Goal: Transaction & Acquisition: Purchase product/service

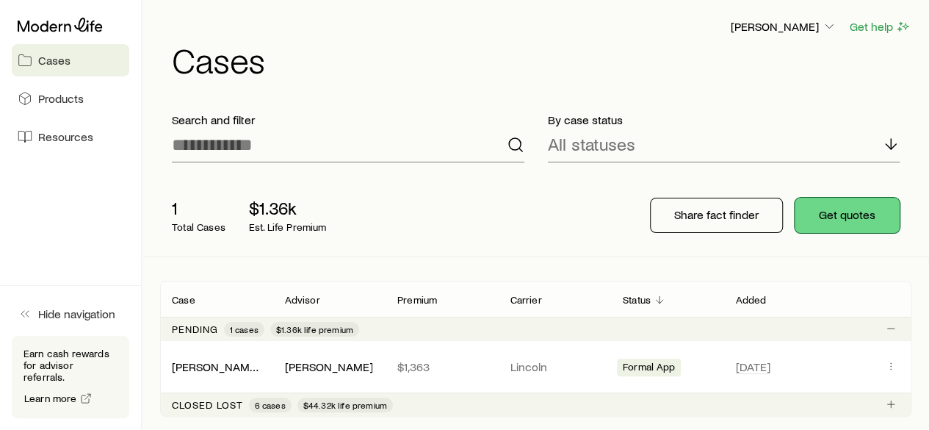
click at [834, 218] on button "Get quotes" at bounding box center [847, 215] width 105 height 35
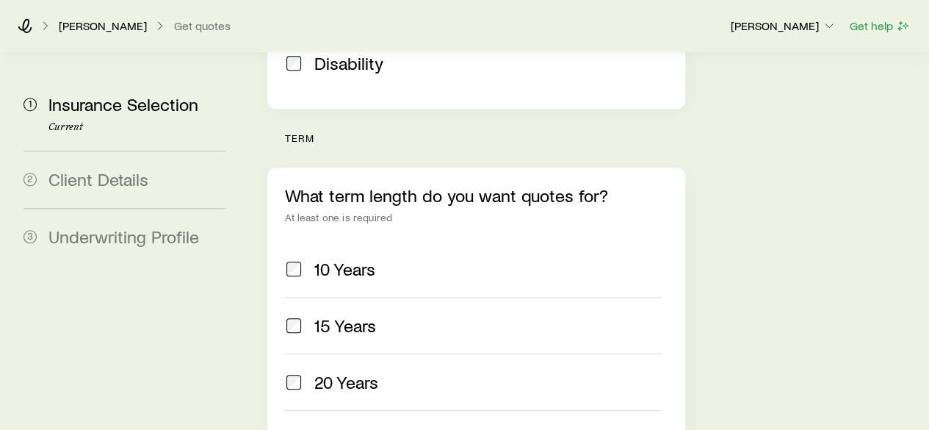
scroll to position [560, 0]
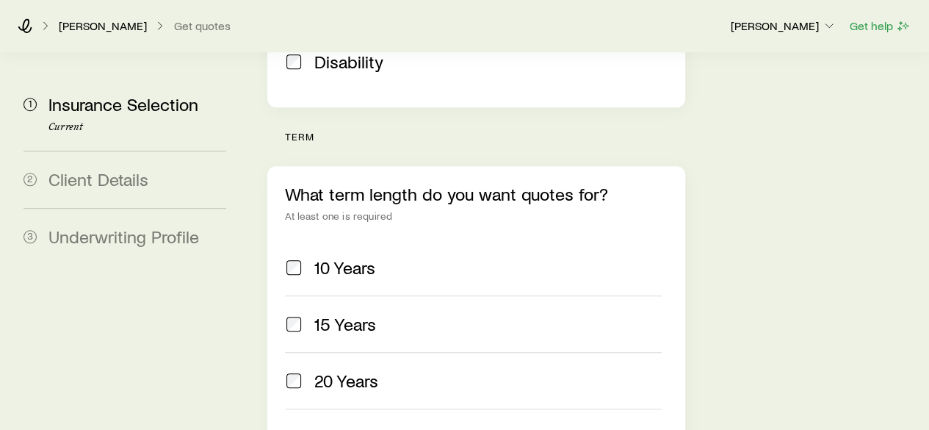
click at [297, 257] on span at bounding box center [294, 267] width 18 height 21
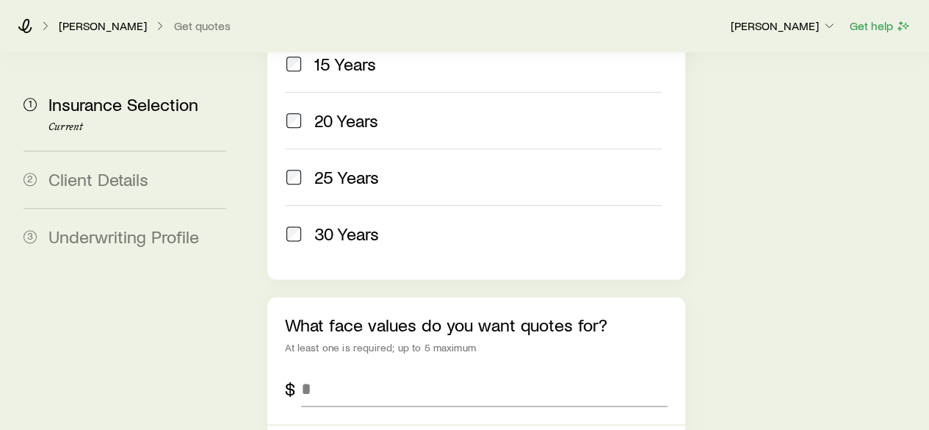
scroll to position [876, 0]
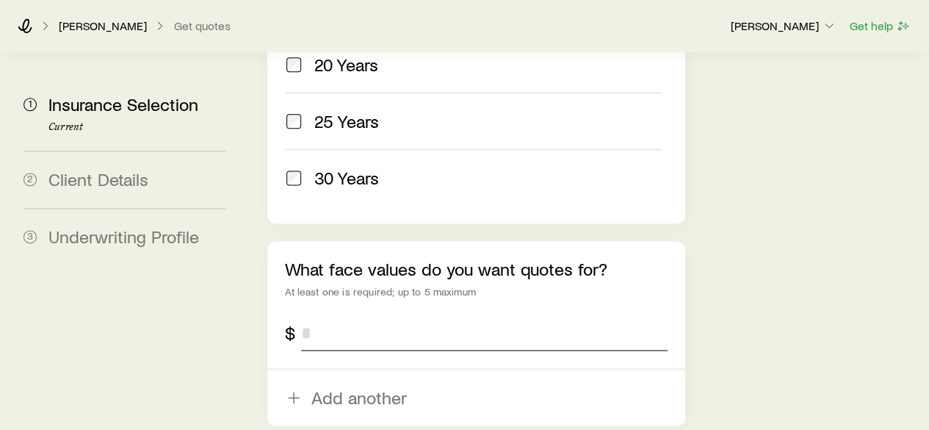
click at [323, 315] on input "tel" at bounding box center [484, 332] width 366 height 35
type input "*******"
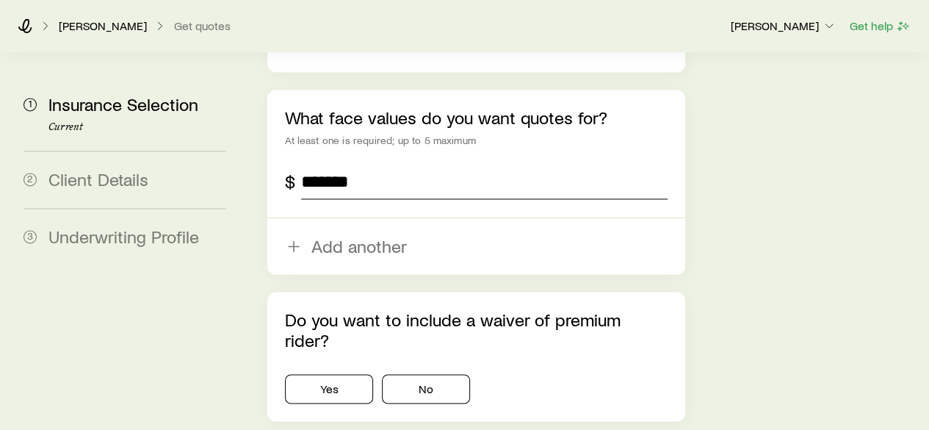
scroll to position [1066, 0]
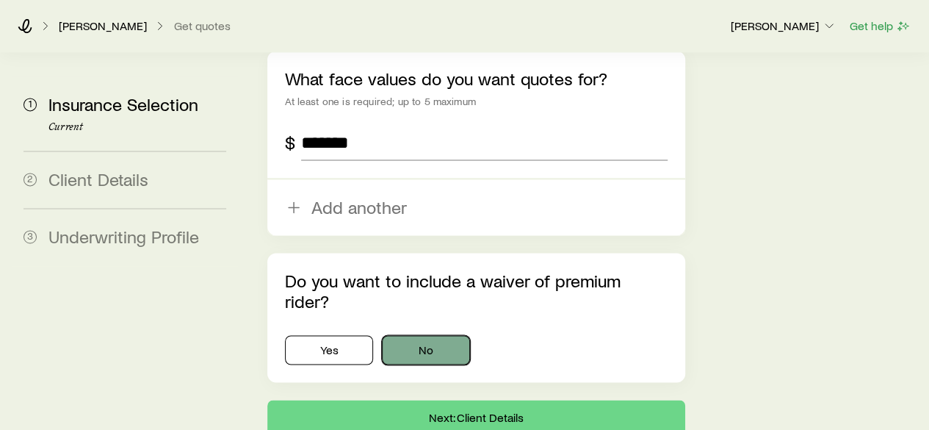
click at [410, 335] on button "No" at bounding box center [426, 349] width 88 height 29
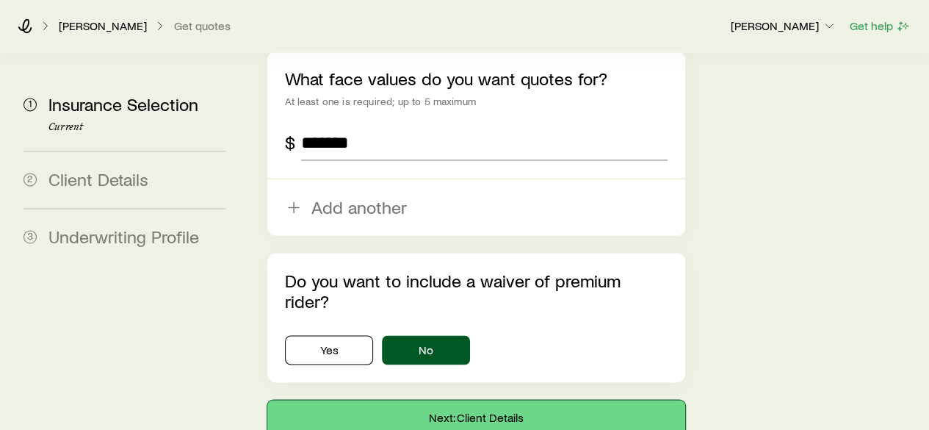
click at [450, 400] on button "Next: Client Details" at bounding box center [475, 417] width 417 height 35
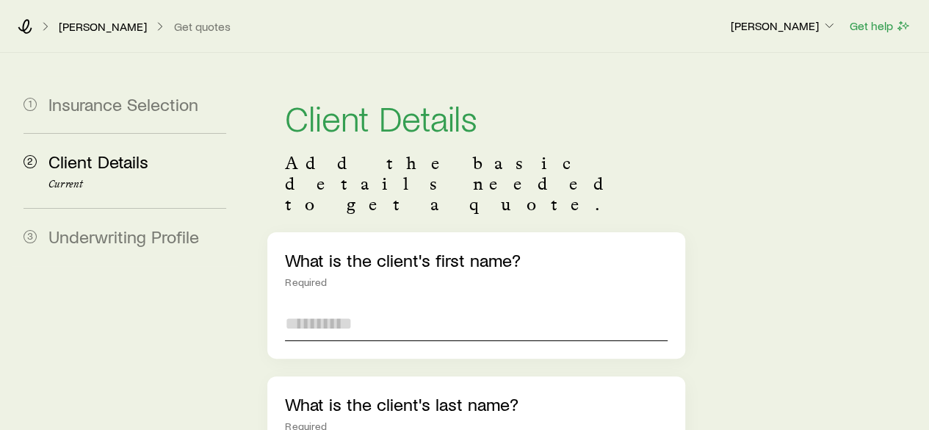
click at [399, 306] on input "text" at bounding box center [476, 323] width 382 height 35
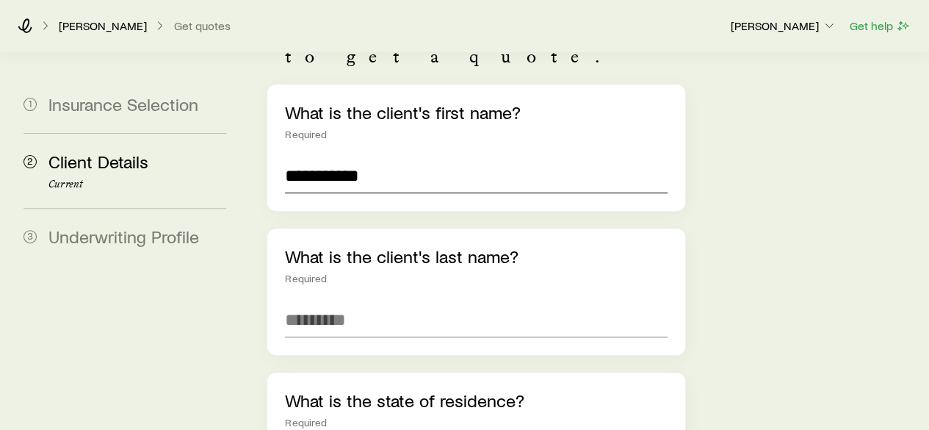
scroll to position [148, 0]
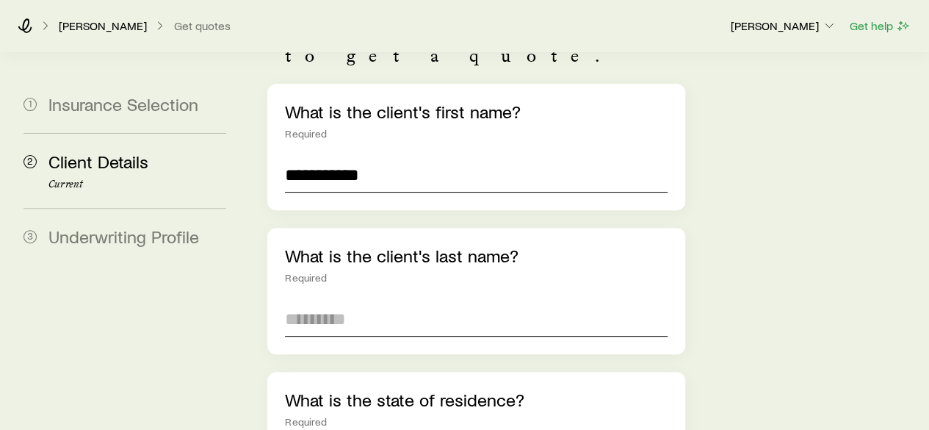
type input "**********"
click at [354, 301] on input "text" at bounding box center [476, 318] width 382 height 35
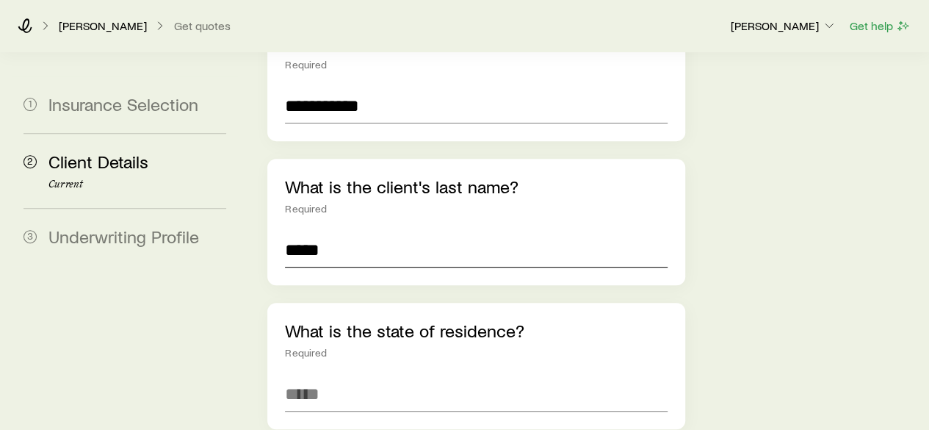
scroll to position [267, 0]
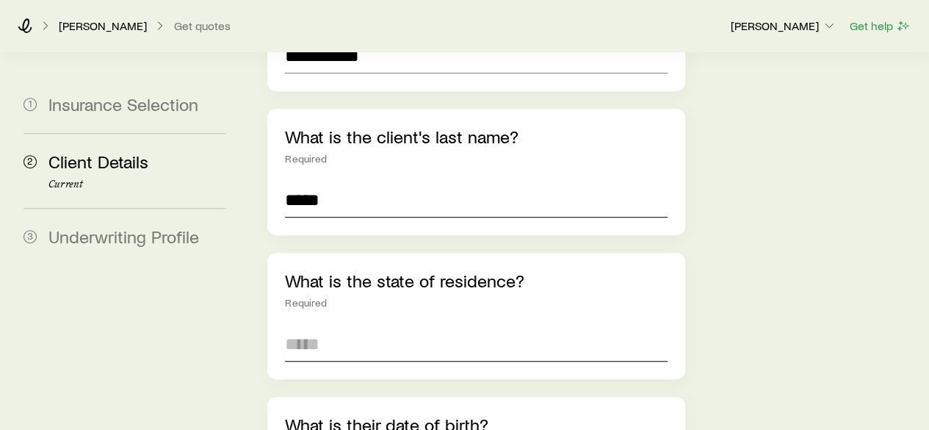
type input "*****"
click at [342, 326] on input at bounding box center [476, 343] width 382 height 35
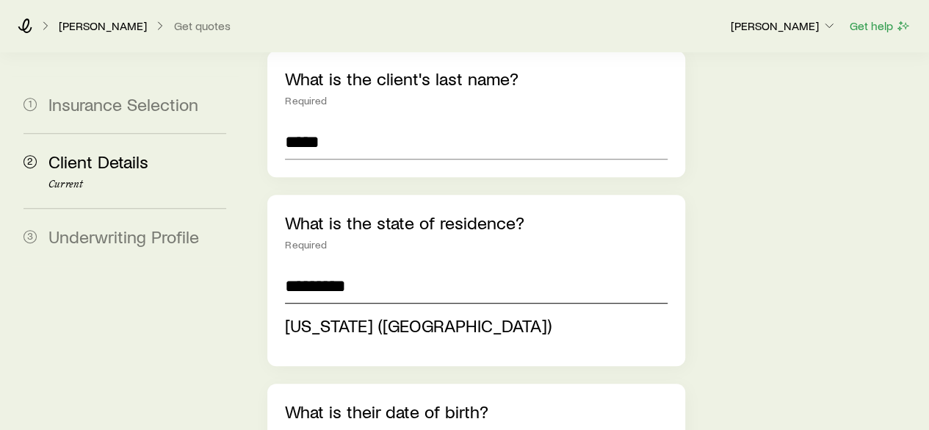
scroll to position [331, 0]
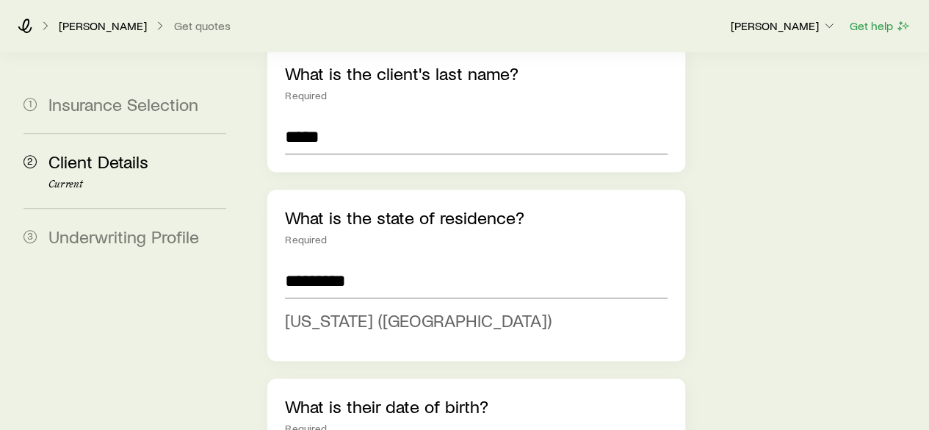
click at [372, 309] on span "[US_STATE] ([GEOGRAPHIC_DATA])" at bounding box center [418, 319] width 267 height 21
type input "**********"
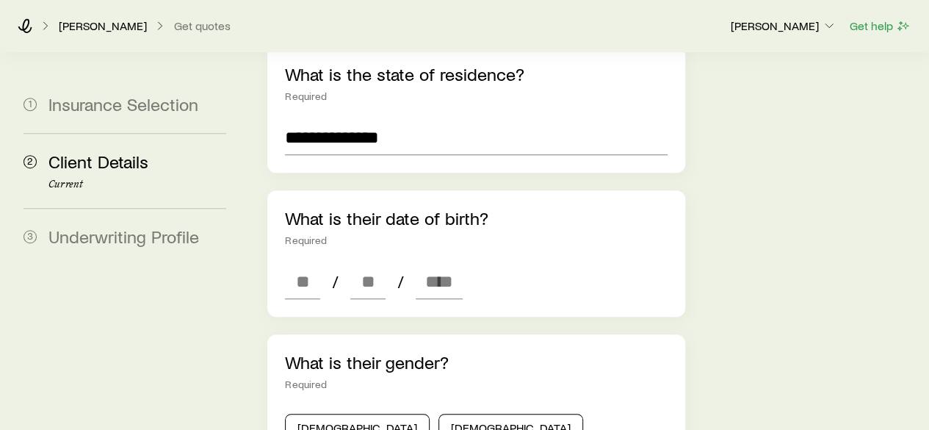
scroll to position [475, 0]
click at [316, 263] on input at bounding box center [302, 280] width 35 height 35
type input "*"
type input "**"
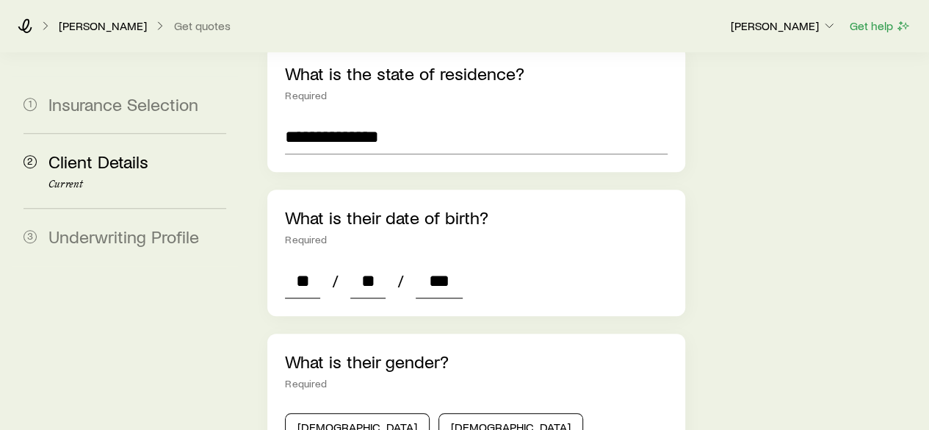
type input "****"
type input "*"
type input "****"
click at [300, 413] on button "[DEMOGRAPHIC_DATA]" at bounding box center [357, 427] width 145 height 29
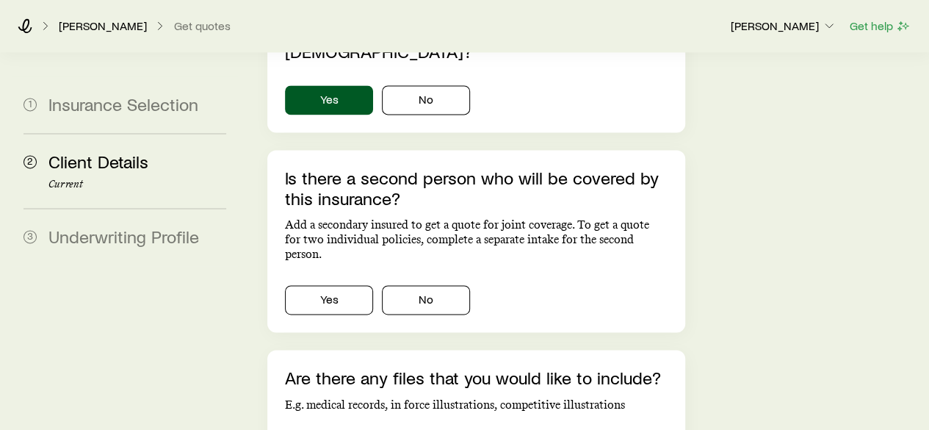
scroll to position [987, 0]
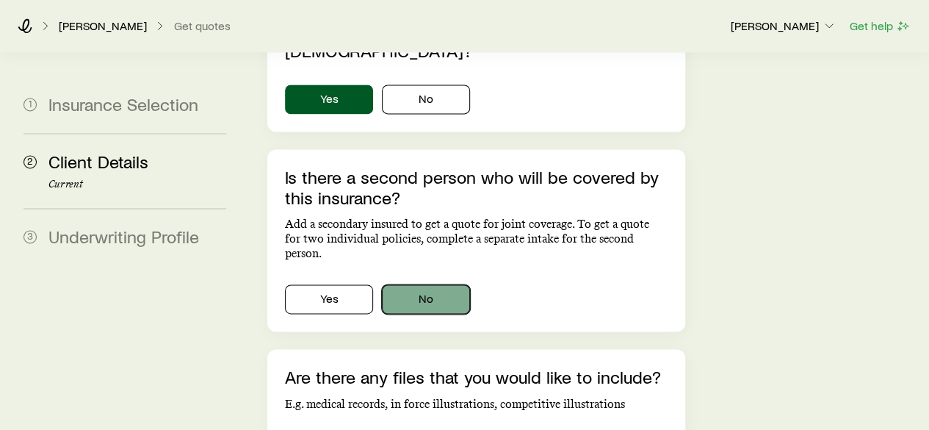
click at [428, 284] on button "No" at bounding box center [426, 298] width 88 height 29
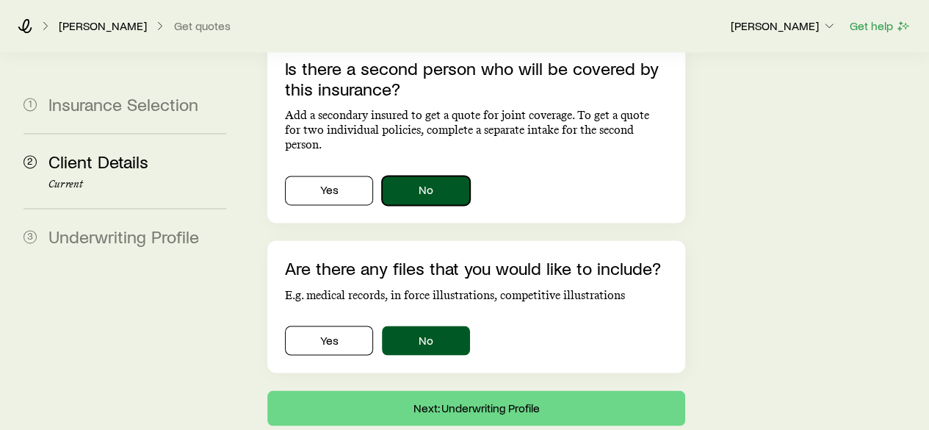
scroll to position [1114, 0]
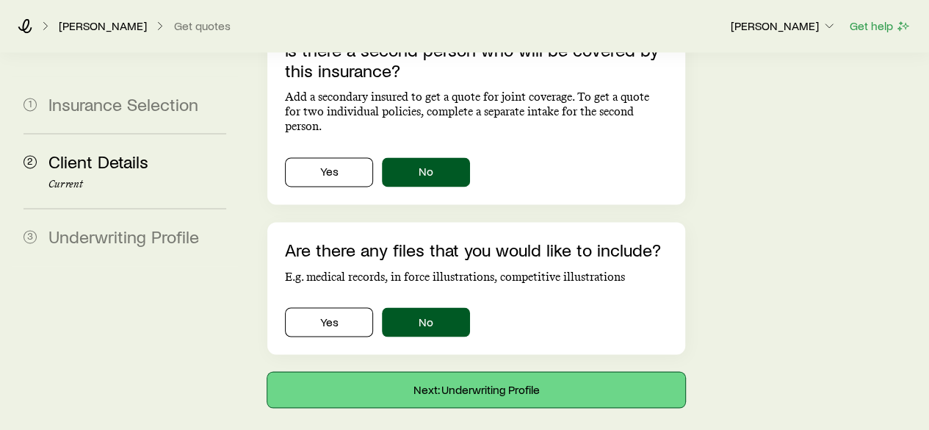
click at [442, 372] on button "Next: Underwriting Profile" at bounding box center [475, 389] width 417 height 35
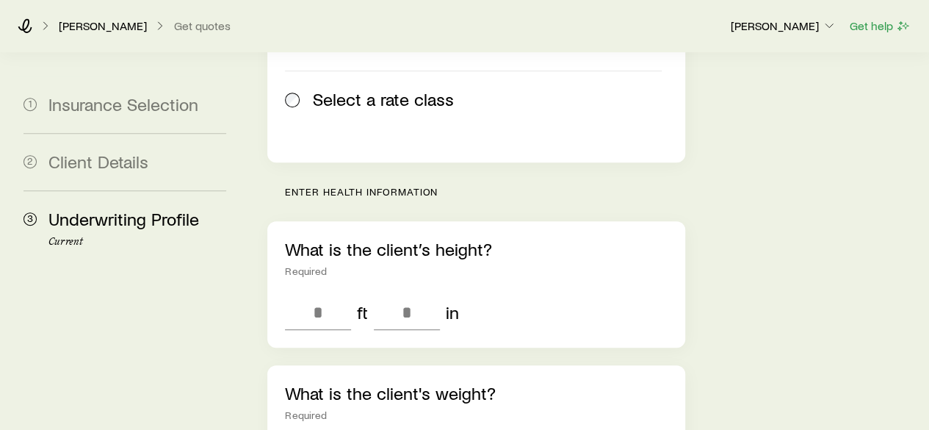
scroll to position [372, 0]
click at [325, 296] on input "tel" at bounding box center [318, 313] width 66 height 35
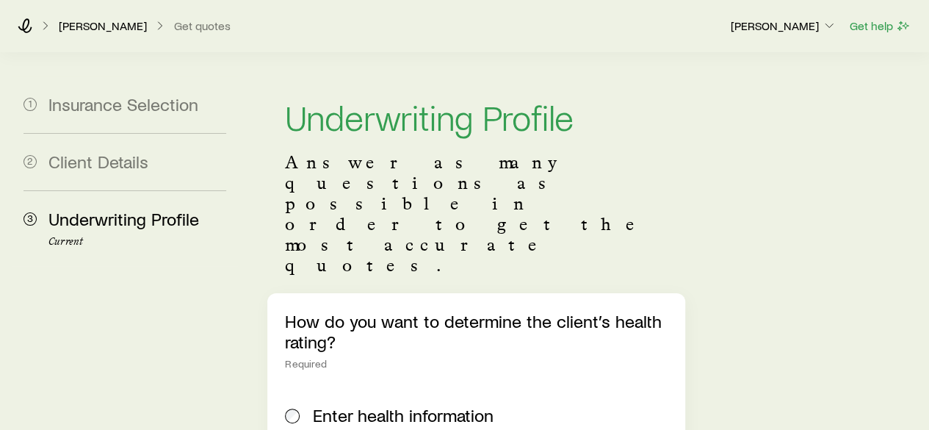
scroll to position [0, 0]
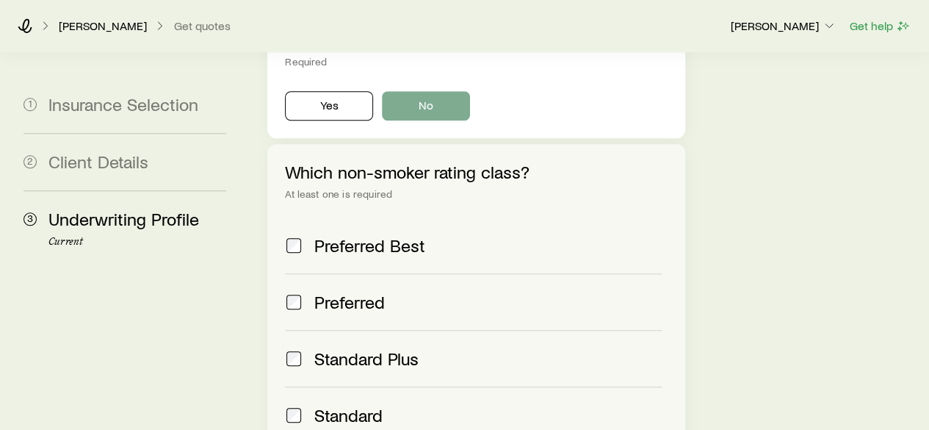
scroll to position [586, 0]
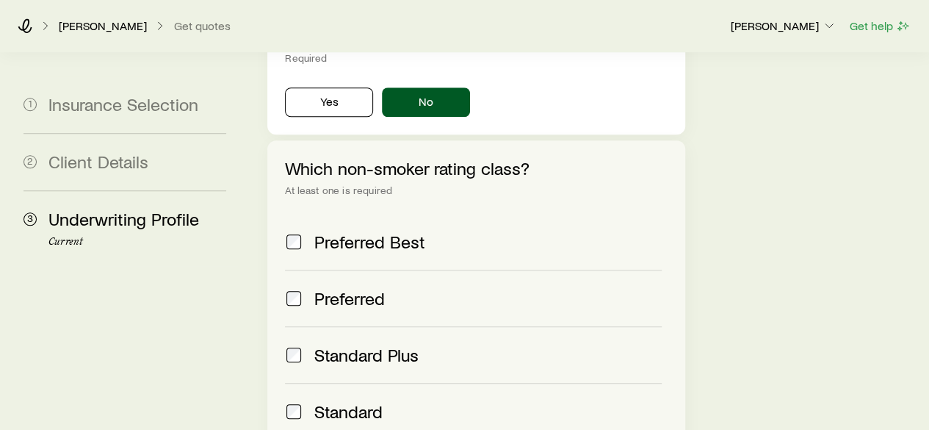
click at [356, 401] on span "Standard" at bounding box center [348, 411] width 68 height 21
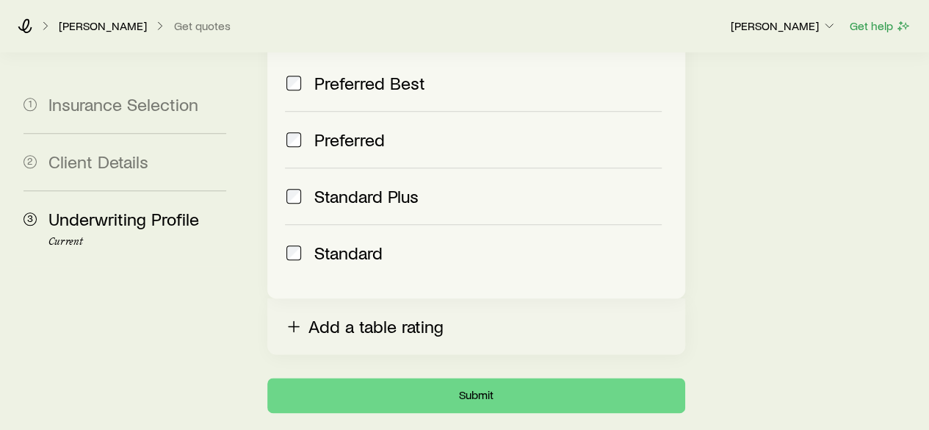
scroll to position [784, 0]
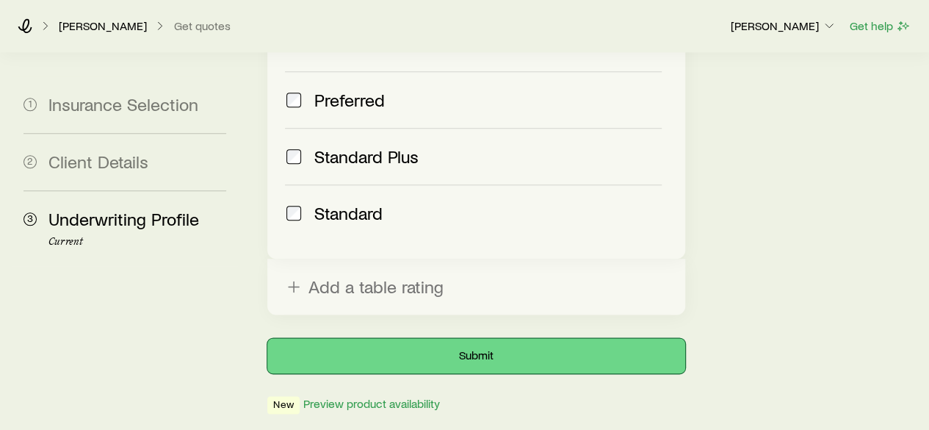
click at [487, 338] on button "Submit" at bounding box center [475, 355] width 417 height 35
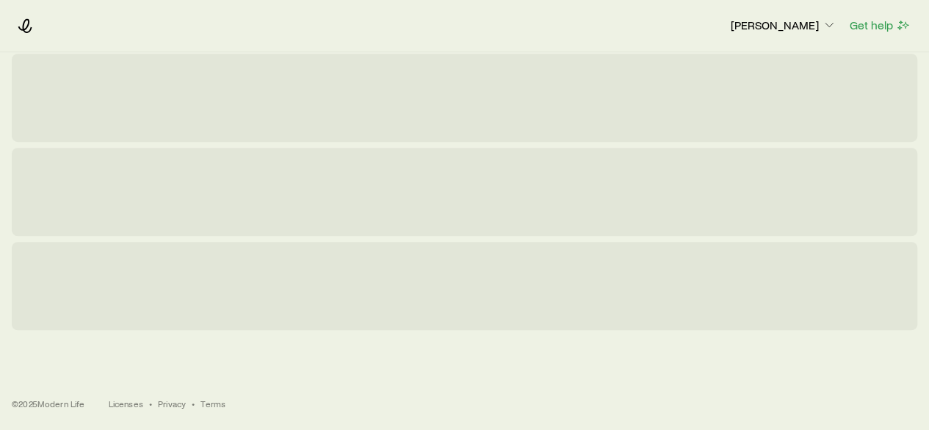
scroll to position [0, 0]
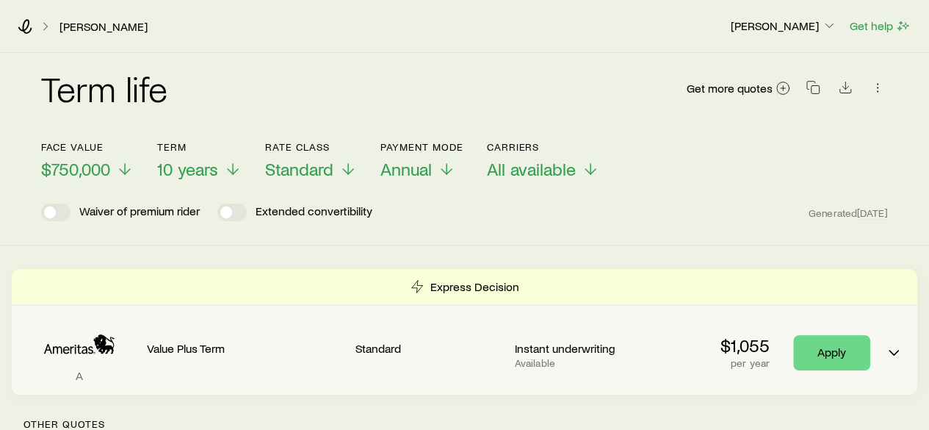
scroll to position [1, 0]
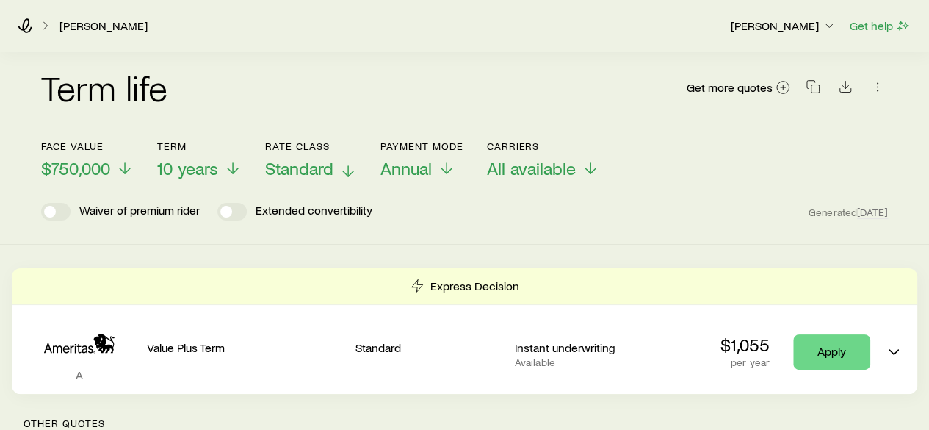
click at [325, 159] on span "Standard" at bounding box center [299, 168] width 68 height 21
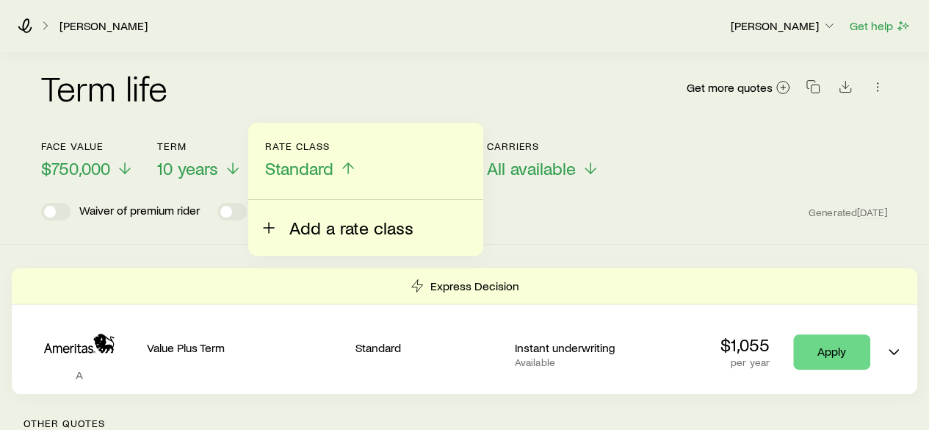
click at [307, 229] on span "Add a rate class" at bounding box center [351, 227] width 124 height 21
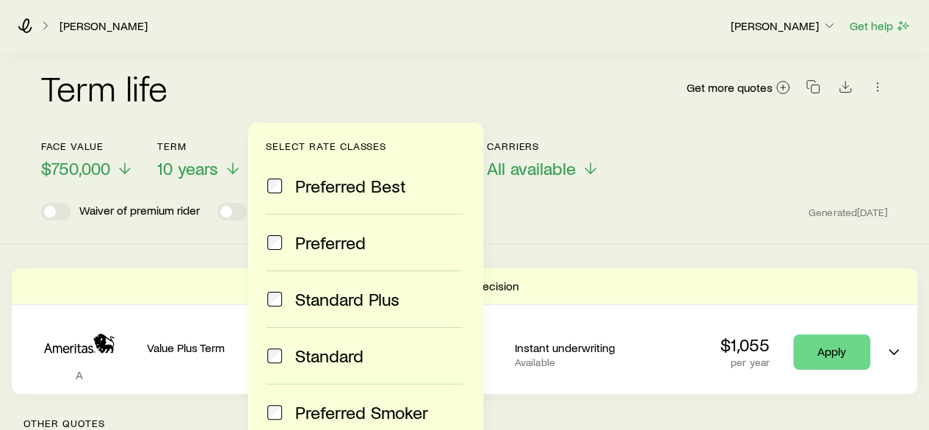
click at [307, 253] on label "Preferred" at bounding box center [364, 242] width 197 height 57
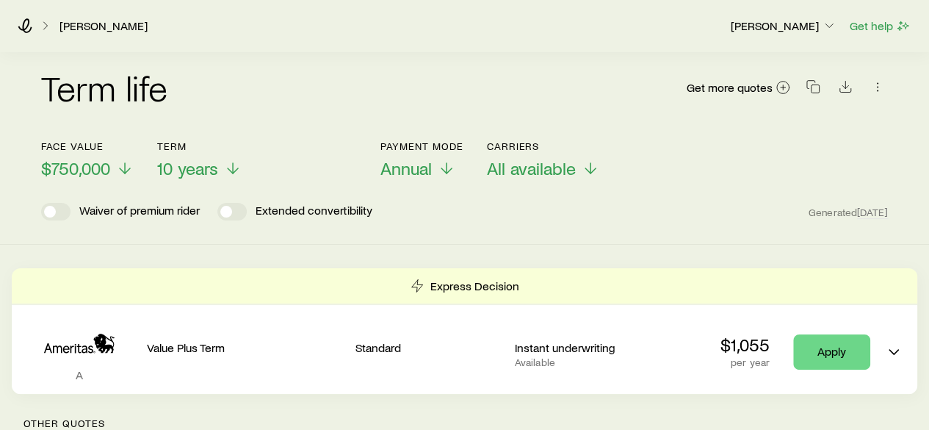
click at [626, 225] on div "Term life Get more quotes Face value $750,000 Term 10 years Rate Class Standard…" at bounding box center [464, 148] width 929 height 192
click at [327, 167] on span "Standard" at bounding box center [299, 168] width 68 height 21
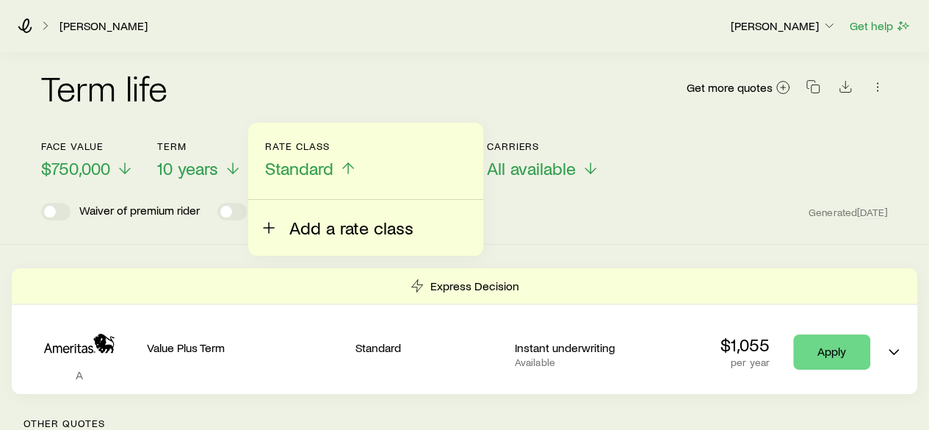
click at [309, 237] on div "Add a rate class" at bounding box center [365, 189] width 235 height 133
click at [301, 231] on span "Add a rate class" at bounding box center [351, 227] width 124 height 21
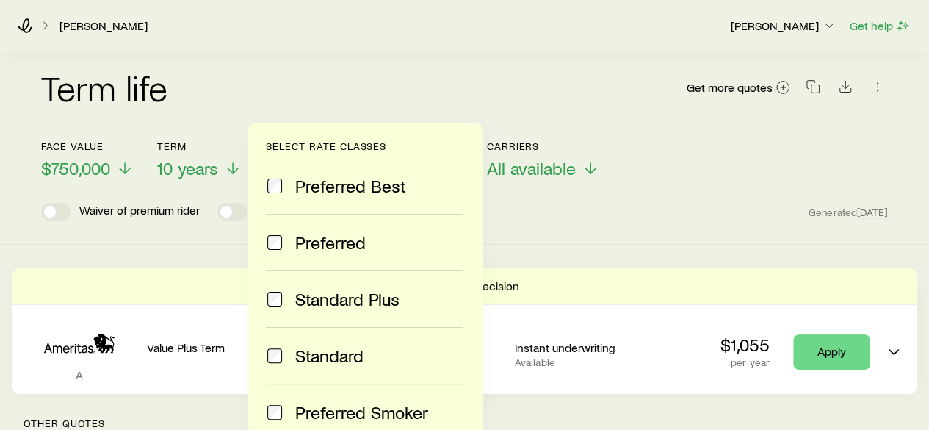
click at [300, 246] on span "Preferred" at bounding box center [330, 242] width 71 height 21
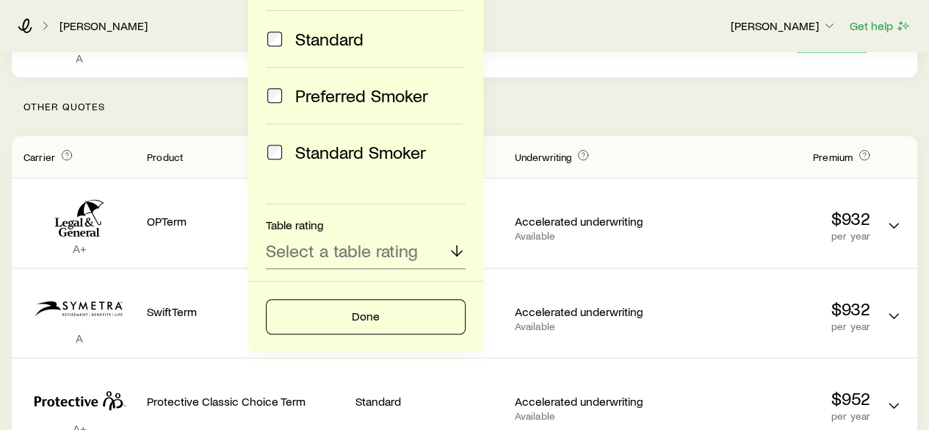
scroll to position [318, 0]
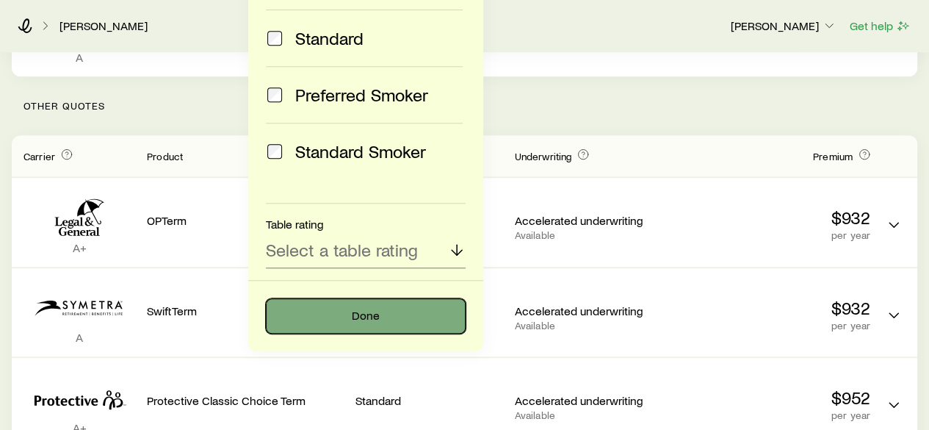
click at [317, 299] on button "Done" at bounding box center [366, 315] width 200 height 35
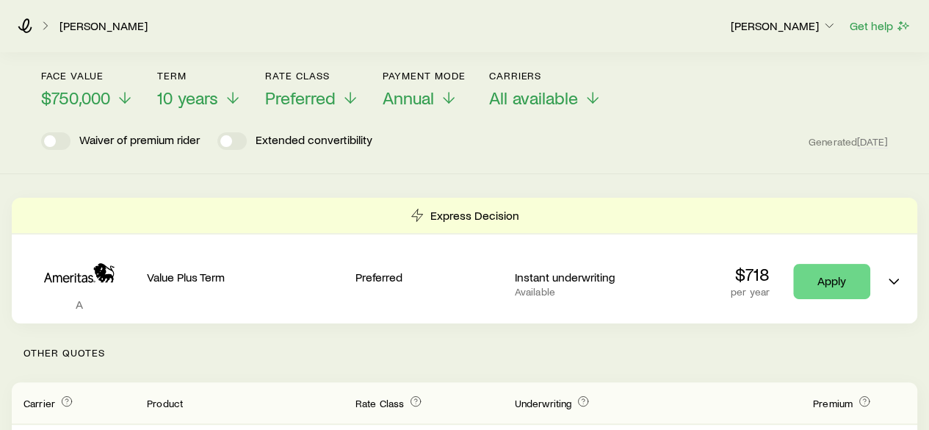
scroll to position [70, 0]
